Goal: Use online tool/utility: Utilize a website feature to perform a specific function

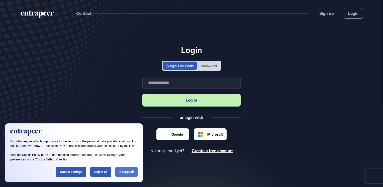
click at [126, 174] on div "Accept all" at bounding box center [126, 172] width 22 height 10
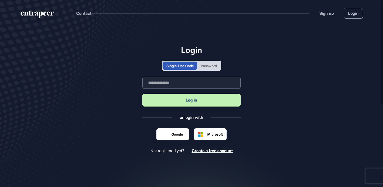
click at [155, 82] on input "text" at bounding box center [191, 83] width 98 height 12
type input "**********"
click at [191, 102] on button "Log in" at bounding box center [191, 100] width 98 height 13
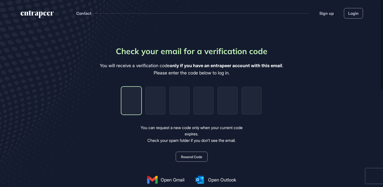
type input "*"
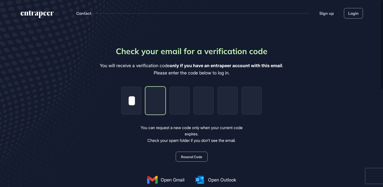
type input "*"
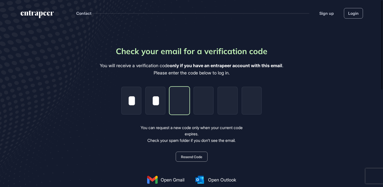
type input "*"
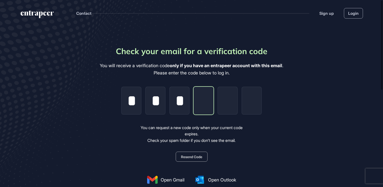
type input "*"
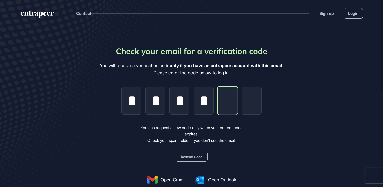
type input "*"
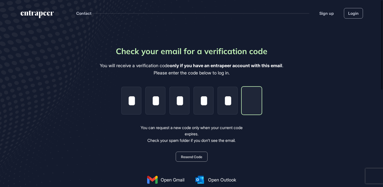
type input "*"
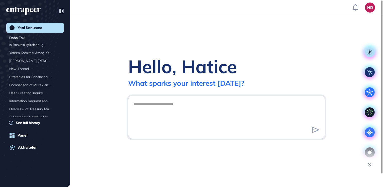
click at [151, 110] on textarea at bounding box center [226, 116] width 191 height 35
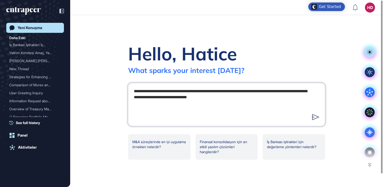
type textarea "**********"
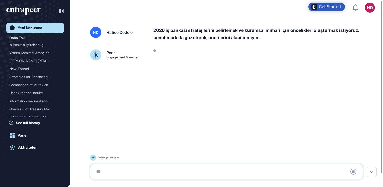
scroll to position [14, 0]
